Goal: Book appointment/travel/reservation

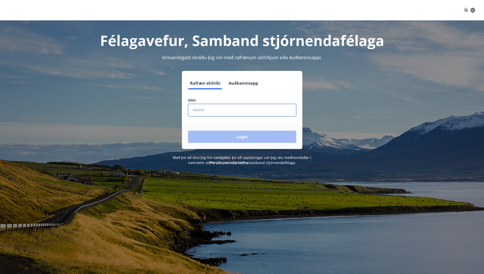
click at [207, 110] on input "phone" at bounding box center [242, 110] width 108 height 12
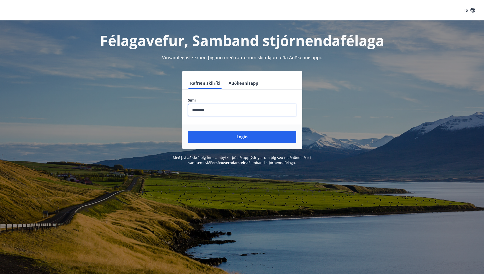
type input "********"
click at [188, 131] on button "Login" at bounding box center [242, 137] width 108 height 12
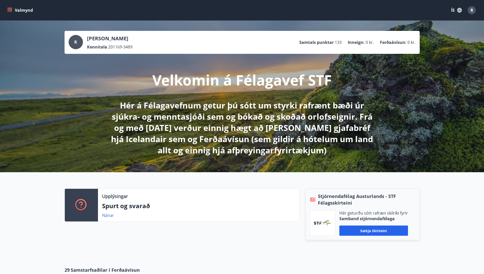
click at [10, 8] on icon "menu" at bounding box center [10, 8] width 6 height 1
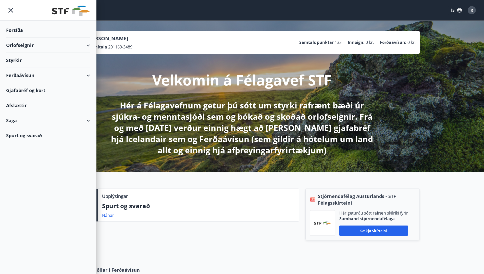
click at [88, 45] on div "Orlofseignir" at bounding box center [48, 45] width 84 height 15
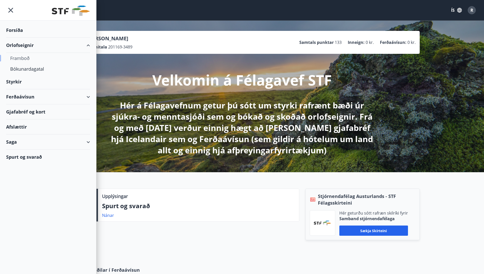
click at [17, 56] on div "Framboð" at bounding box center [48, 58] width 76 height 11
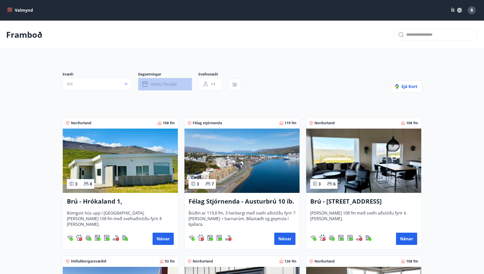
click at [144, 82] on icon "button" at bounding box center [144, 84] width 5 height 5
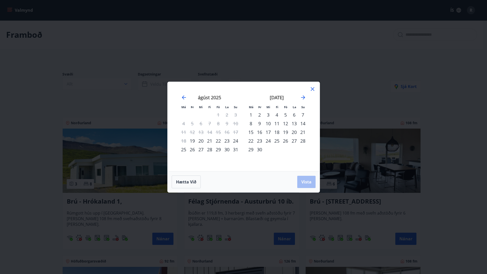
drag, startPoint x: 242, startPoint y: 122, endPoint x: 191, endPoint y: 140, distance: 54.4
click at [191, 140] on div "[DATE] 1 2 3 4 5 6 7 8 9 10 11 12 13 14 15 16 17 18 19 20 21 22 23 24 25 26 27 …" at bounding box center [209, 130] width 67 height 84
click at [191, 140] on div "19" at bounding box center [192, 140] width 9 height 9
click at [284, 130] on div "19" at bounding box center [285, 132] width 9 height 9
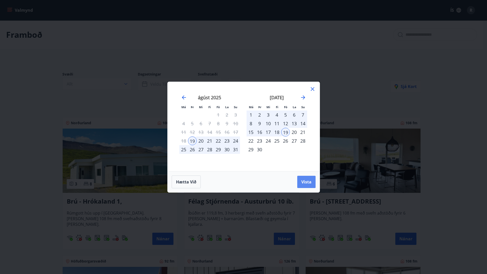
drag, startPoint x: 351, startPoint y: 178, endPoint x: 308, endPoint y: 181, distance: 42.9
click at [308, 181] on div "Má Þr Mi Fi Fö La Su Má Þr Mi Fi Fö La Su [DATE] 1 2 3 4 5 6 7 8 9 10 11 12 13 …" at bounding box center [243, 137] width 487 height 274
click at [308, 181] on span "Vista" at bounding box center [307, 182] width 10 height 6
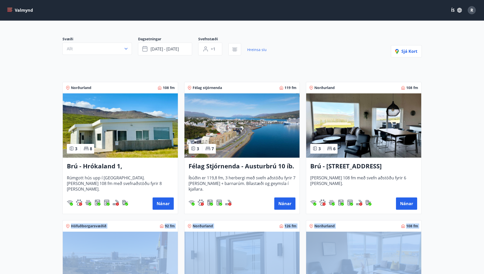
drag, startPoint x: 465, startPoint y: 237, endPoint x: 475, endPoint y: 272, distance: 36.2
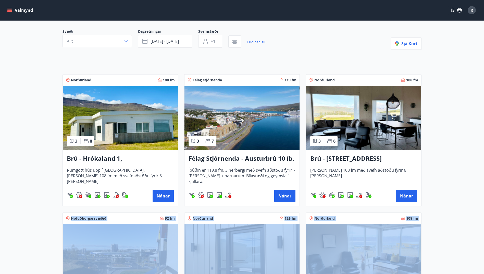
drag, startPoint x: 475, startPoint y: 272, endPoint x: 483, endPoint y: 211, distance: 61.7
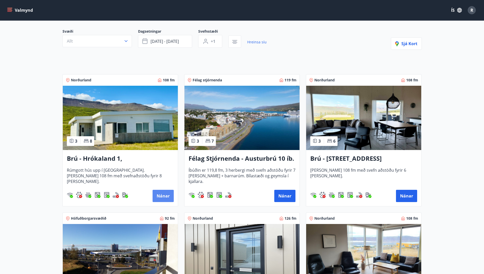
click at [167, 195] on button "Nánar" at bounding box center [162, 196] width 21 height 12
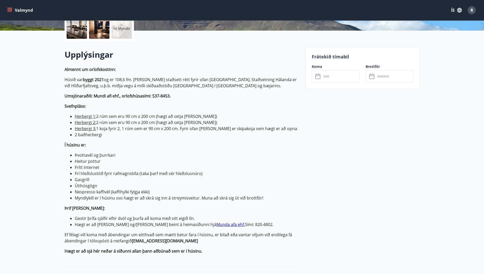
scroll to position [129, 0]
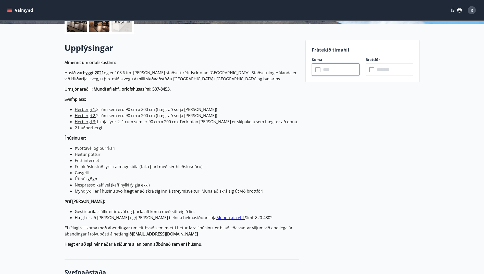
click at [331, 70] on input "text" at bounding box center [340, 69] width 38 height 12
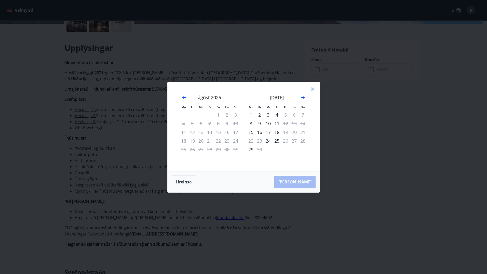
click at [312, 88] on icon at bounding box center [313, 89] width 4 height 4
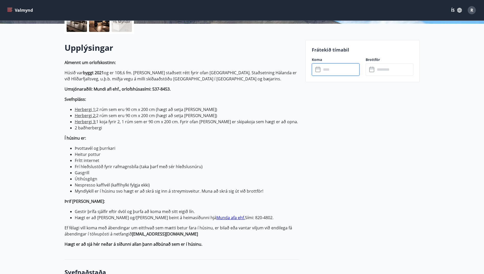
click at [326, 65] on input "text" at bounding box center [340, 69] width 38 height 12
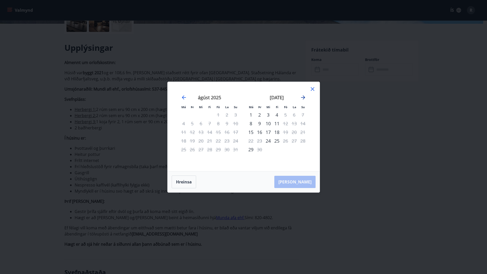
click at [301, 95] on icon "Move forward to switch to the next month." at bounding box center [303, 97] width 6 height 6
click at [313, 87] on icon at bounding box center [313, 89] width 6 height 6
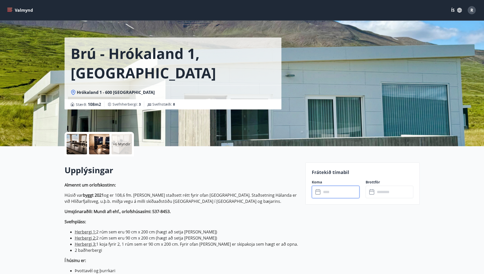
scroll to position [0, 0]
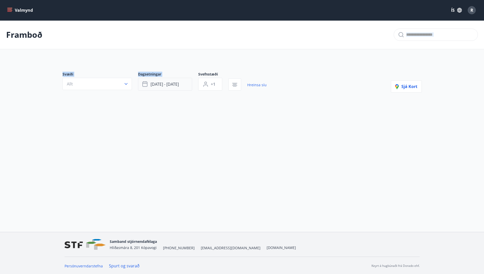
drag, startPoint x: 140, startPoint y: 48, endPoint x: 166, endPoint y: 86, distance: 45.9
click at [166, 86] on main "Framboð Svæði Allt Dagsetningar [DATE] - [DATE] Svefnstæði +1 Hreinsa síu Sjá k…" at bounding box center [242, 70] width 484 height 101
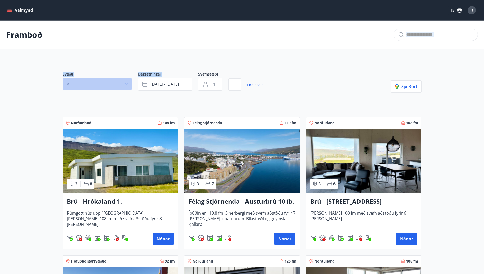
click at [126, 82] on icon "button" at bounding box center [125, 83] width 5 height 5
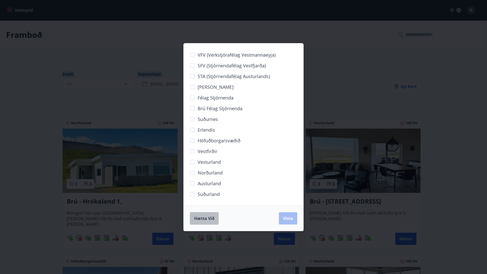
click at [208, 218] on span "Hætta við" at bounding box center [204, 218] width 20 height 6
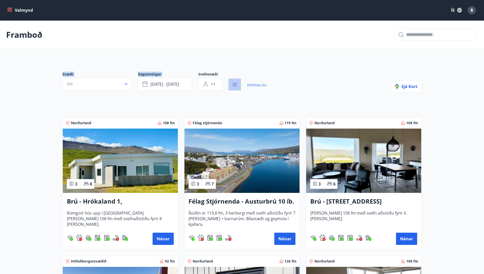
click at [233, 85] on icon "button" at bounding box center [234, 85] width 5 height 1
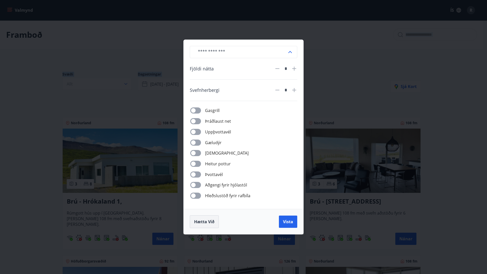
click at [203, 222] on span "Hætta við" at bounding box center [204, 222] width 20 height 6
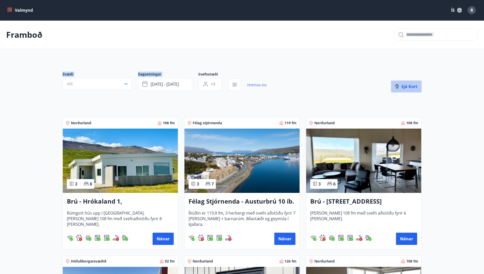
click at [407, 85] on span "Sjá kort" at bounding box center [406, 87] width 22 height 6
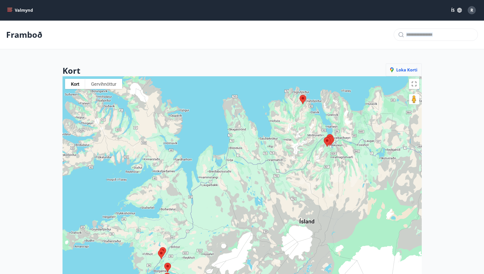
click at [403, 71] on span "Loka korti" at bounding box center [403, 70] width 27 height 6
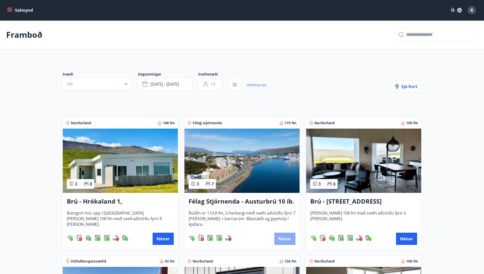
click at [283, 235] on button "Nánar" at bounding box center [284, 239] width 21 height 12
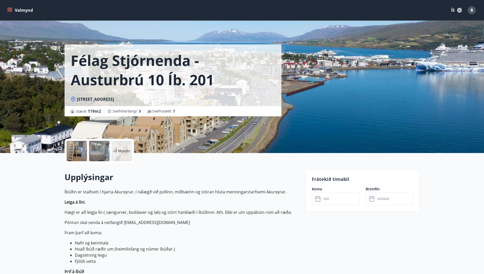
click at [316, 199] on icon at bounding box center [318, 199] width 6 height 6
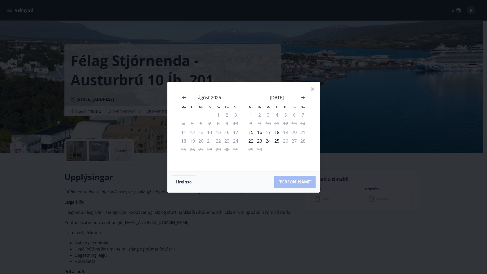
click at [312, 89] on icon at bounding box center [313, 89] width 6 height 6
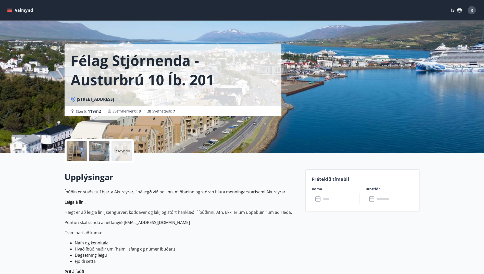
click at [316, 196] on icon at bounding box center [316, 197] width 1 height 2
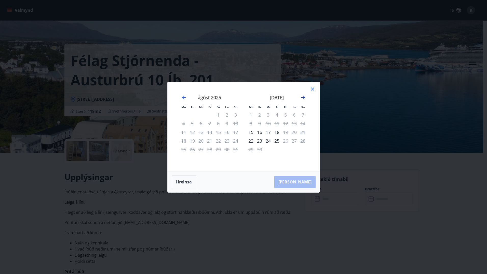
click at [303, 97] on icon "Move forward to switch to the next month." at bounding box center [303, 97] width 6 height 6
click at [313, 86] on icon at bounding box center [313, 89] width 6 height 6
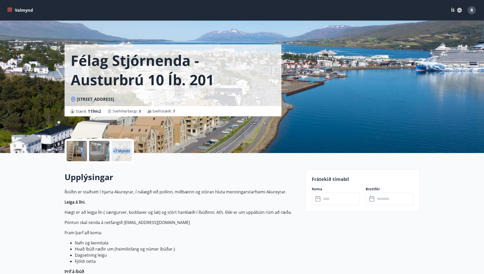
drag, startPoint x: 293, startPoint y: 158, endPoint x: 317, endPoint y: 138, distance: 31.5
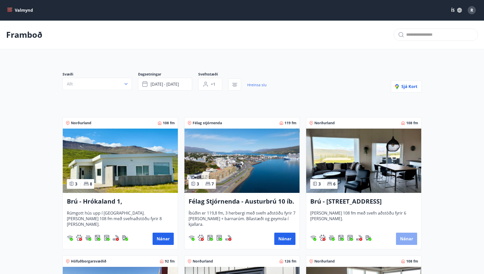
click at [407, 236] on button "Nánar" at bounding box center [406, 239] width 21 height 12
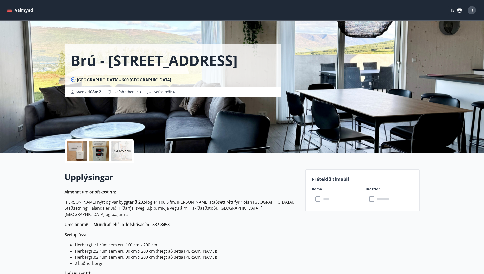
click at [318, 200] on icon at bounding box center [318, 199] width 6 height 6
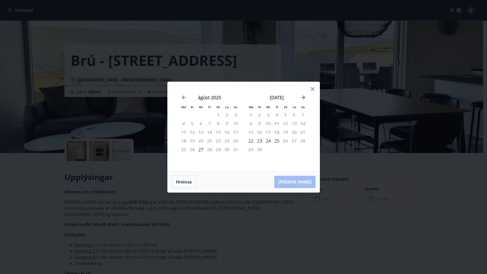
click at [304, 95] on icon "Move forward to switch to the next month." at bounding box center [303, 97] width 6 height 6
click at [314, 89] on icon at bounding box center [313, 89] width 6 height 6
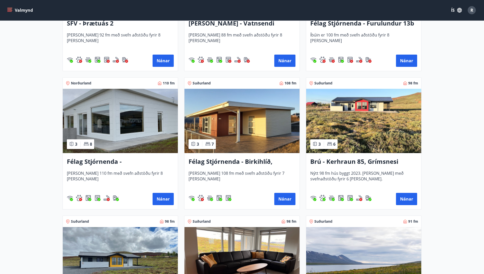
scroll to position [1004, 0]
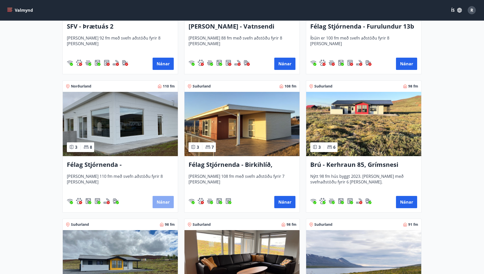
click at [162, 199] on button "Nánar" at bounding box center [162, 202] width 21 height 12
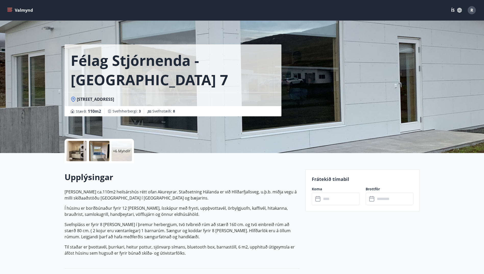
click at [318, 198] on icon at bounding box center [318, 199] width 6 height 6
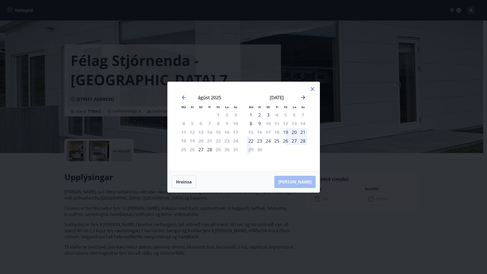
click at [303, 96] on icon "Move forward to switch to the next month." at bounding box center [303, 97] width 6 height 6
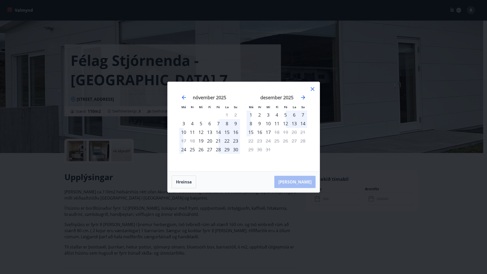
click at [314, 89] on icon at bounding box center [313, 89] width 6 height 6
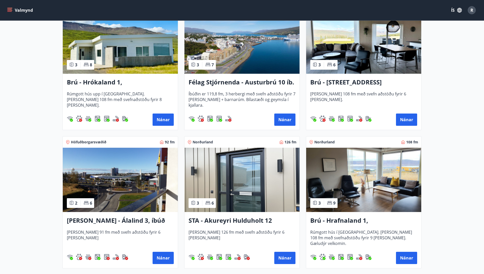
scroll to position [143, 0]
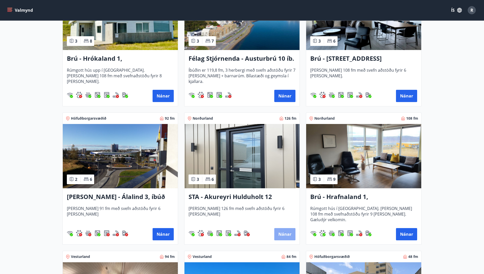
click at [287, 234] on button "Nánar" at bounding box center [284, 234] width 21 height 12
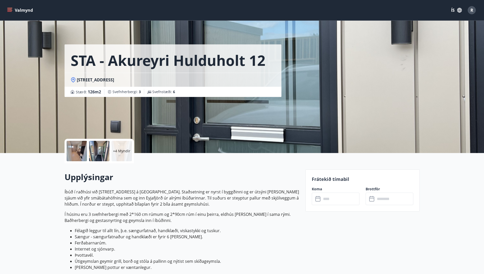
click at [315, 197] on icon at bounding box center [317, 198] width 5 height 5
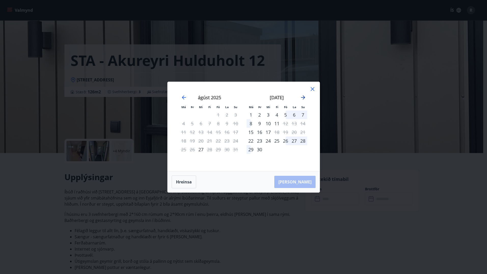
click at [305, 97] on icon "Move forward to switch to the next month." at bounding box center [303, 97] width 4 height 4
click at [312, 88] on icon at bounding box center [313, 89] width 6 height 6
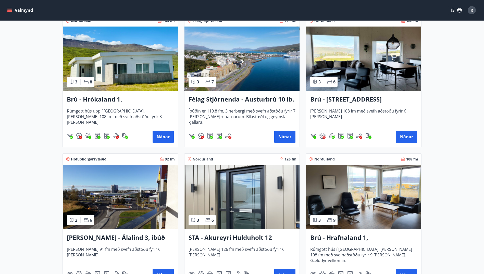
scroll to position [136, 0]
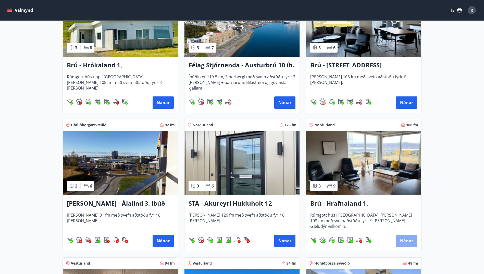
click at [404, 240] on button "Nánar" at bounding box center [406, 241] width 21 height 12
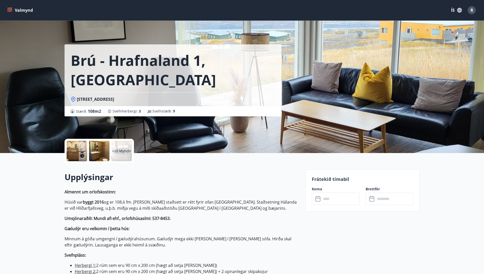
click at [317, 198] on icon at bounding box center [318, 199] width 6 height 6
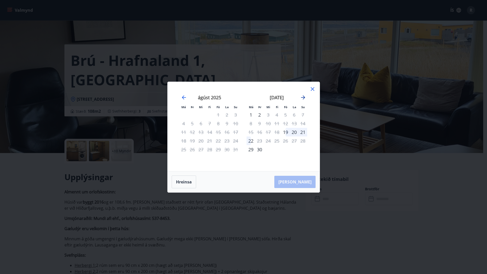
click at [302, 95] on icon "Move forward to switch to the next month." at bounding box center [303, 97] width 6 height 6
click at [312, 89] on icon at bounding box center [313, 89] width 4 height 4
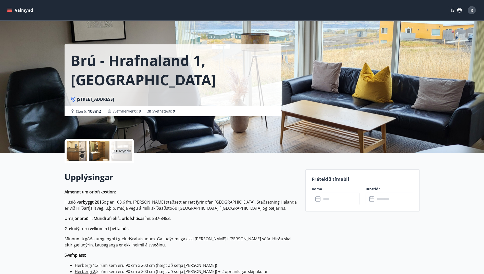
click at [9, 9] on icon "menu" at bounding box center [9, 9] width 5 height 1
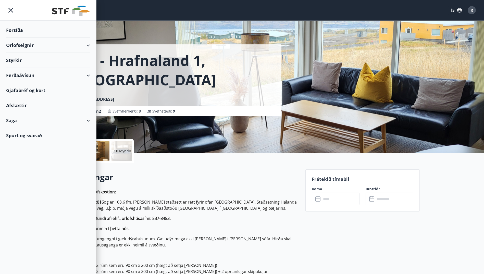
click at [88, 44] on div "Orlofseignir" at bounding box center [48, 45] width 84 height 15
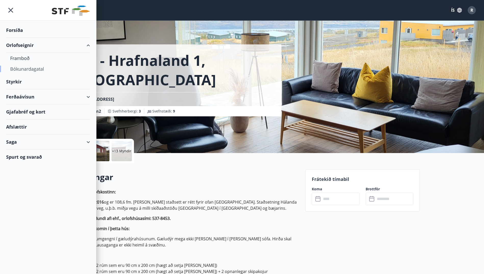
drag, startPoint x: 41, startPoint y: 52, endPoint x: 33, endPoint y: 67, distance: 17.0
click at [33, 67] on li "Orlofseignir Framboð Bókunardagatal" at bounding box center [48, 56] width 96 height 36
click at [33, 67] on div "Bókunardagatal" at bounding box center [48, 68] width 76 height 11
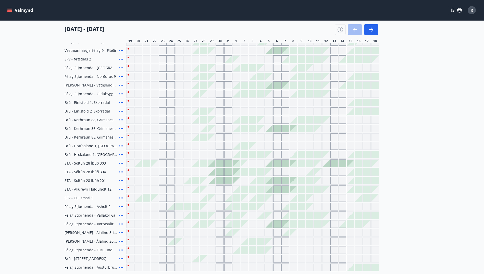
scroll to position [92, 0]
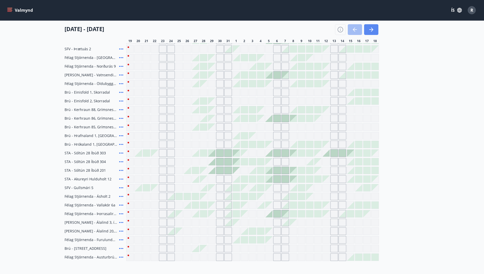
click at [370, 30] on icon "button" at bounding box center [371, 29] width 4 height 1
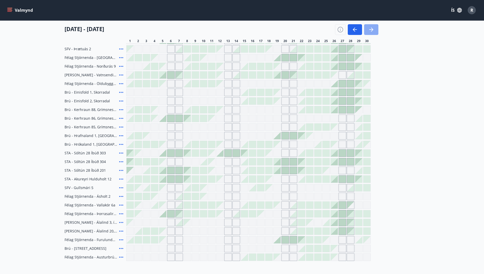
click at [370, 30] on icon "button" at bounding box center [371, 29] width 4 height 1
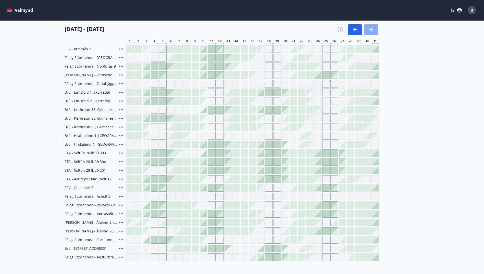
click at [370, 30] on icon "button" at bounding box center [371, 29] width 4 height 1
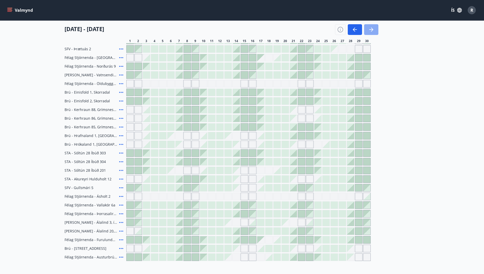
click at [370, 30] on icon "button" at bounding box center [371, 29] width 4 height 1
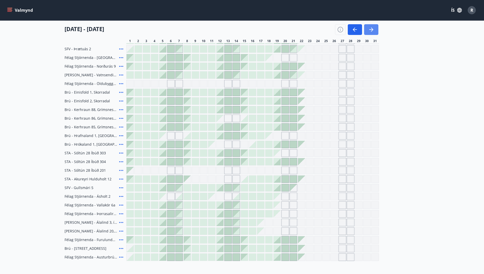
click at [370, 30] on icon "button" at bounding box center [371, 29] width 4 height 1
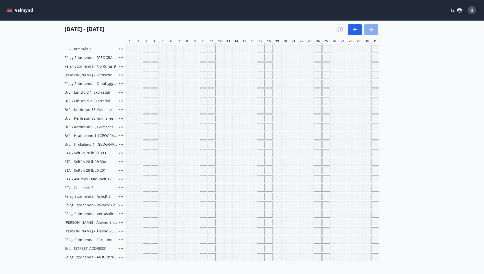
click at [370, 30] on icon "button" at bounding box center [371, 29] width 4 height 1
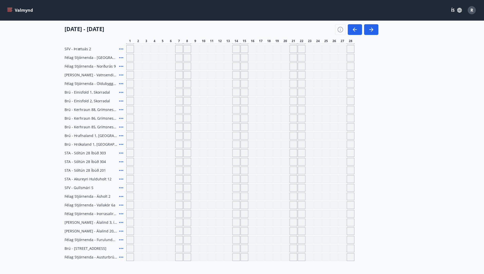
click at [11, 8] on icon "menu" at bounding box center [10, 8] width 6 height 1
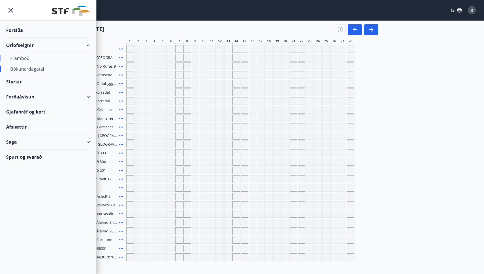
click at [25, 57] on div "Framboð" at bounding box center [48, 58] width 76 height 11
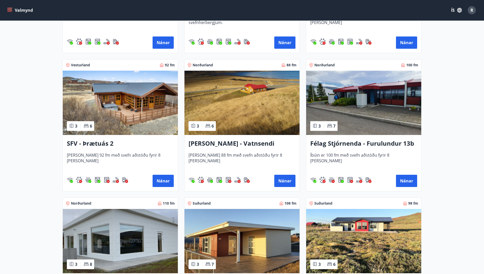
scroll to position [901, 0]
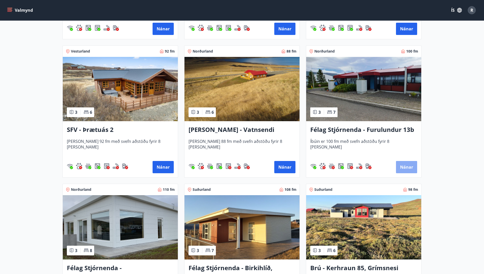
click at [405, 165] on button "Nánar" at bounding box center [406, 167] width 21 height 12
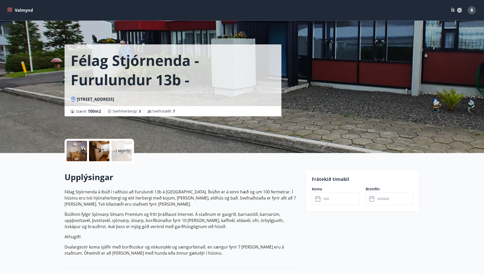
click at [317, 199] on icon at bounding box center [318, 199] width 6 height 6
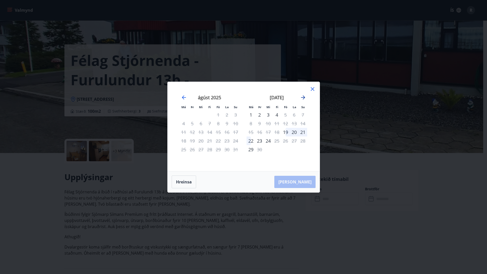
click at [301, 96] on icon "Move forward to switch to the next month." at bounding box center [303, 97] width 6 height 6
click at [311, 88] on icon at bounding box center [313, 89] width 6 height 6
